Goal: Task Accomplishment & Management: Manage account settings

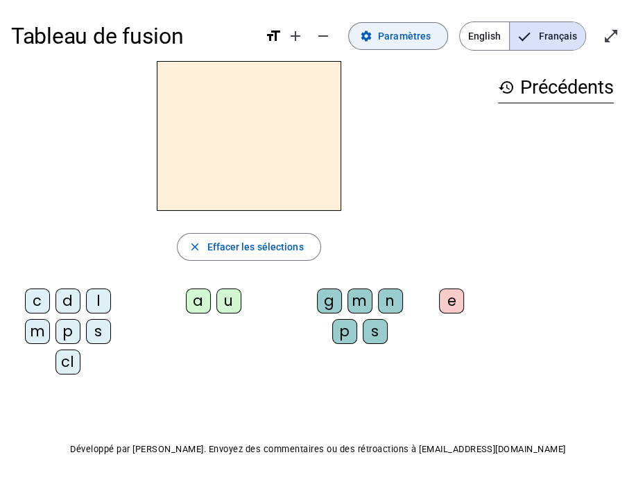
click at [408, 33] on span "Paramètres" at bounding box center [404, 36] width 53 height 17
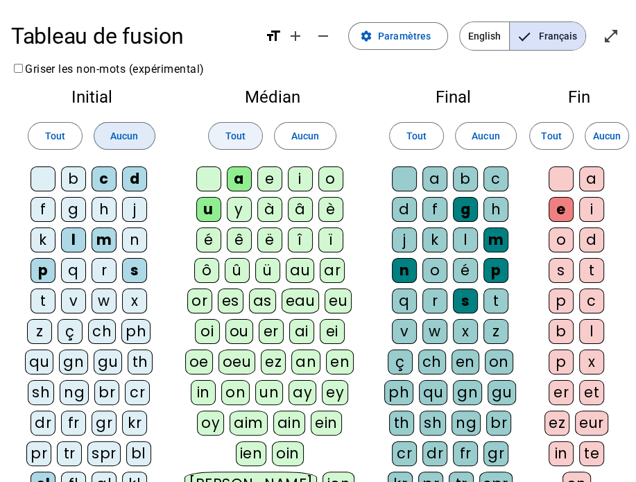
drag, startPoint x: 119, startPoint y: 132, endPoint x: 233, endPoint y: 134, distance: 114.5
click at [125, 132] on span "Aucun" at bounding box center [124, 136] width 28 height 17
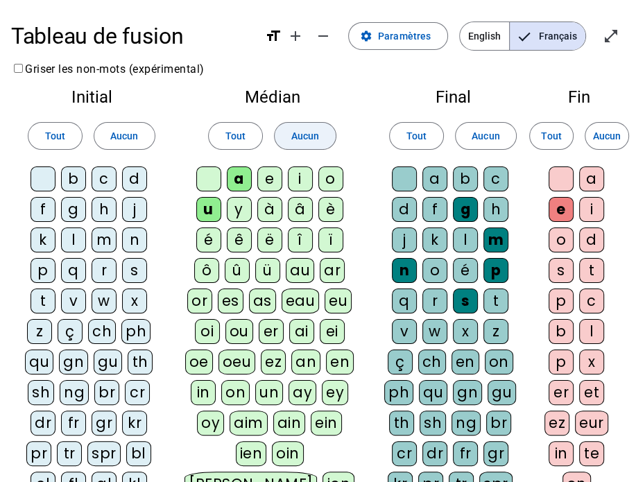
click at [309, 132] on span "Aucun" at bounding box center [305, 136] width 28 height 17
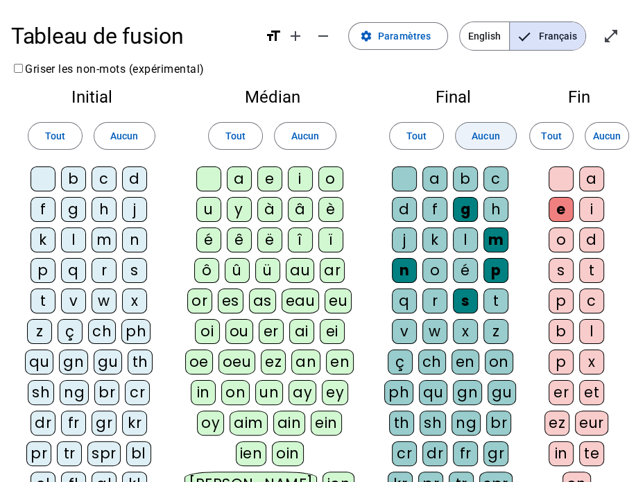
click at [490, 132] on span "Aucun" at bounding box center [486, 136] width 28 height 17
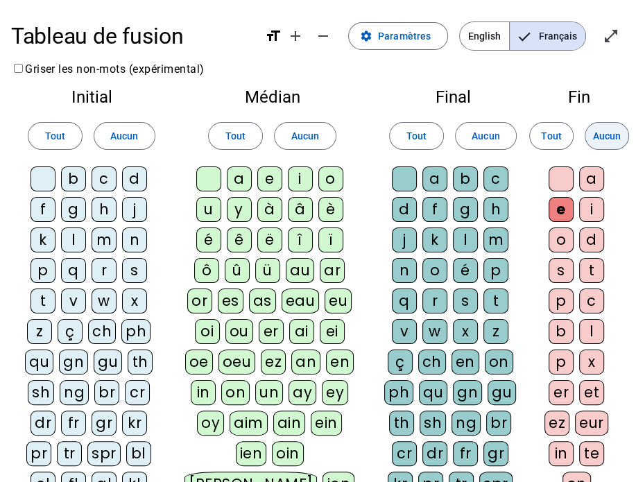
click at [613, 132] on span "Aucun" at bounding box center [607, 136] width 28 height 17
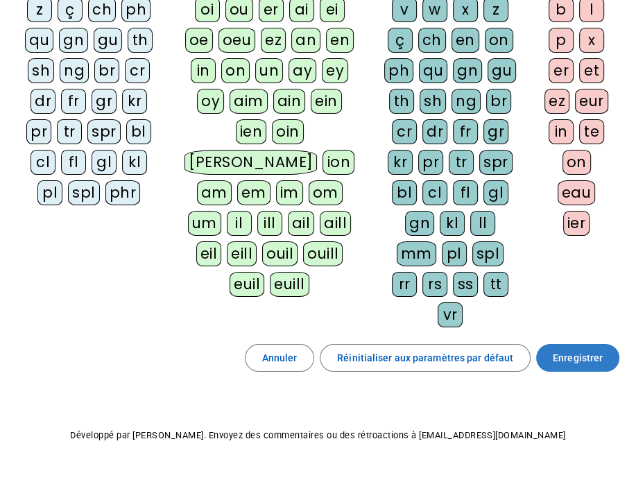
click at [583, 341] on span at bounding box center [577, 357] width 83 height 33
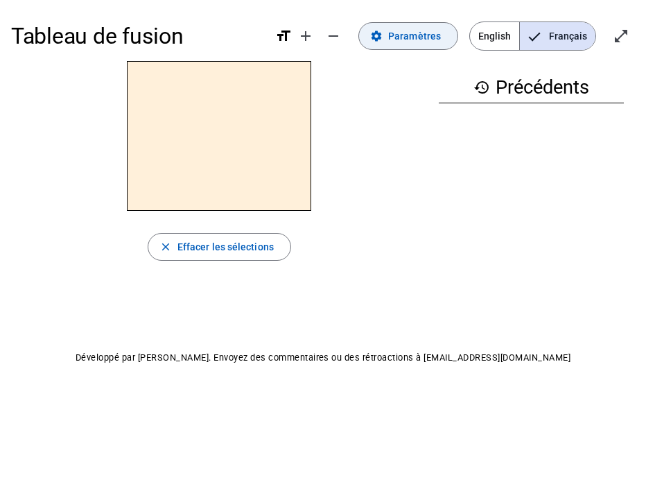
click at [426, 33] on span "Paramètres" at bounding box center [414, 36] width 53 height 17
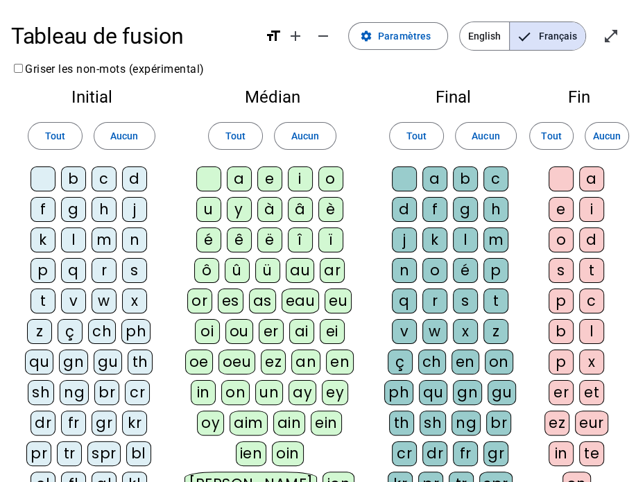
click at [104, 239] on div "m" at bounding box center [104, 240] width 25 height 25
click at [72, 302] on div "v" at bounding box center [73, 301] width 25 height 25
click at [65, 241] on div "l" at bounding box center [73, 240] width 25 height 25
click at [135, 209] on div "j" at bounding box center [134, 209] width 25 height 25
click at [135, 241] on div "n" at bounding box center [134, 240] width 25 height 25
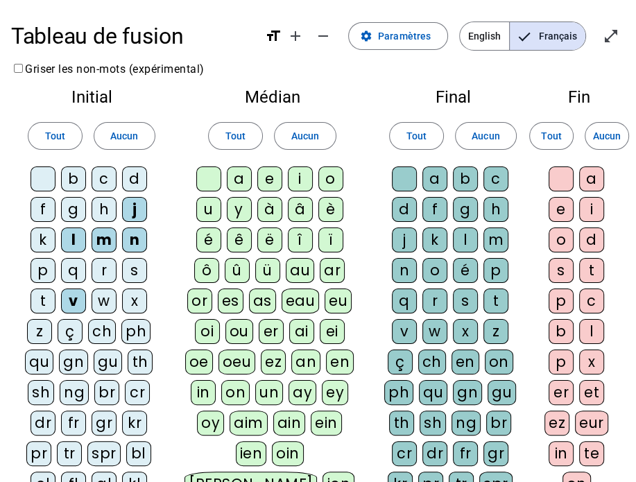
click at [127, 178] on div "d" at bounding box center [134, 178] width 25 height 25
drag, startPoint x: 53, startPoint y: 289, endPoint x: 47, endPoint y: 297, distance: 10.0
click at [47, 297] on div "t" at bounding box center [43, 301] width 25 height 25
click at [46, 297] on div "t" at bounding box center [43, 301] width 25 height 25
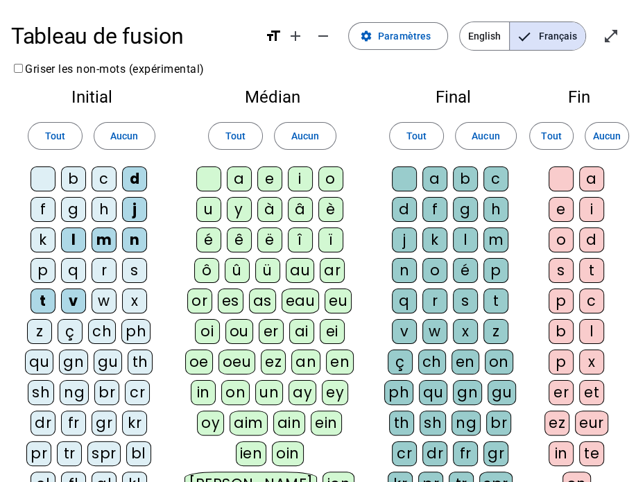
click at [74, 175] on div "b" at bounding box center [73, 178] width 25 height 25
click at [245, 180] on div "a" at bounding box center [239, 178] width 25 height 25
click at [272, 178] on div "e" at bounding box center [269, 178] width 25 height 25
click at [211, 207] on div "u" at bounding box center [208, 209] width 25 height 25
click at [466, 293] on div "s" at bounding box center [465, 301] width 25 height 25
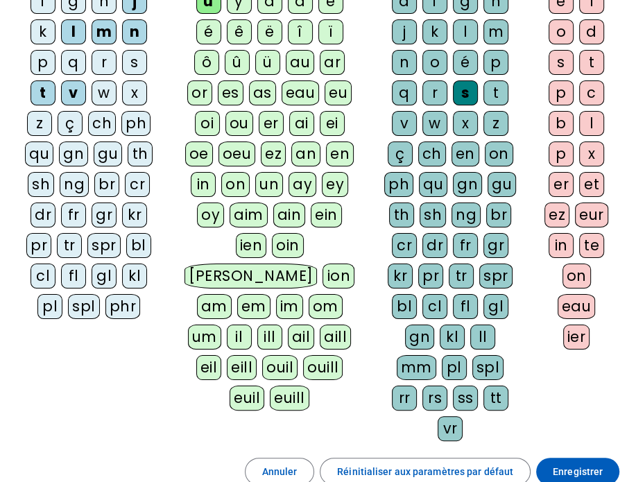
scroll to position [322, 0]
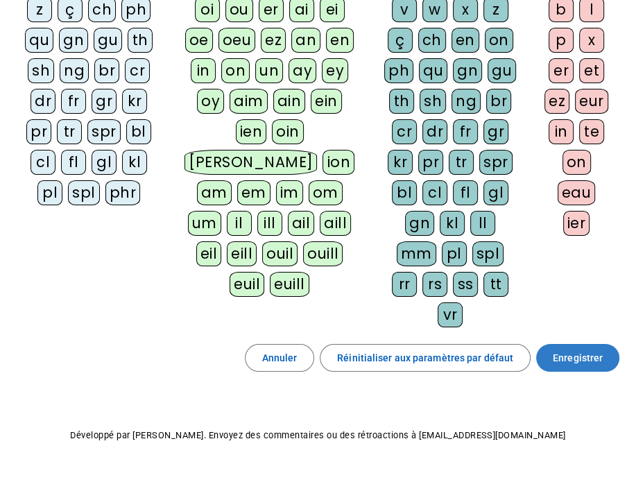
click at [565, 350] on span "Enregistrer" at bounding box center [578, 358] width 50 height 17
